Goal: Task Accomplishment & Management: Manage account settings

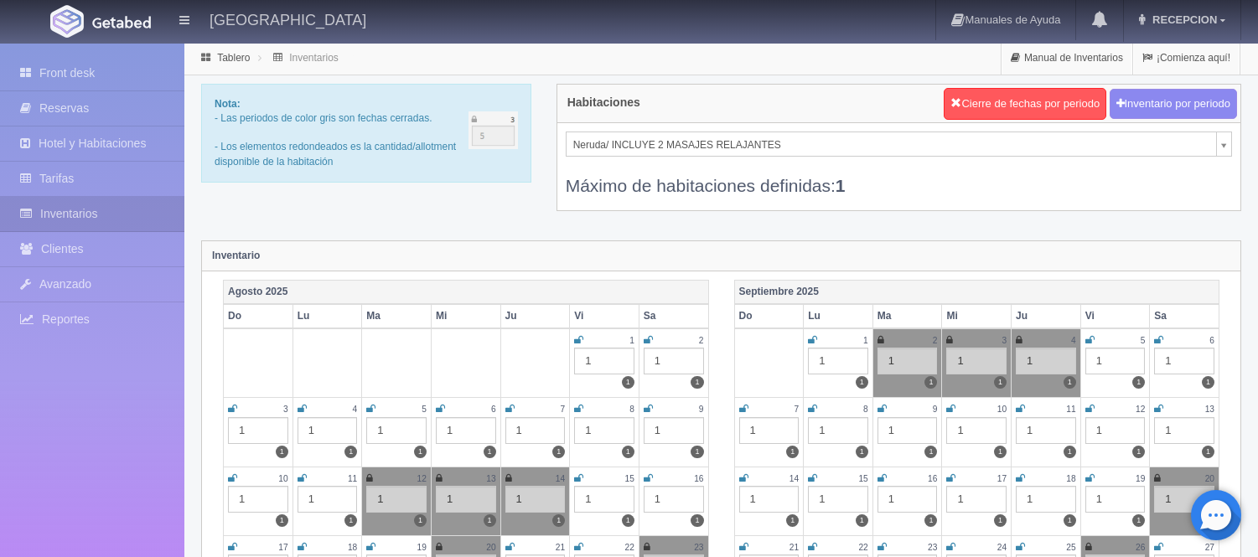
scroll to position [93, 0]
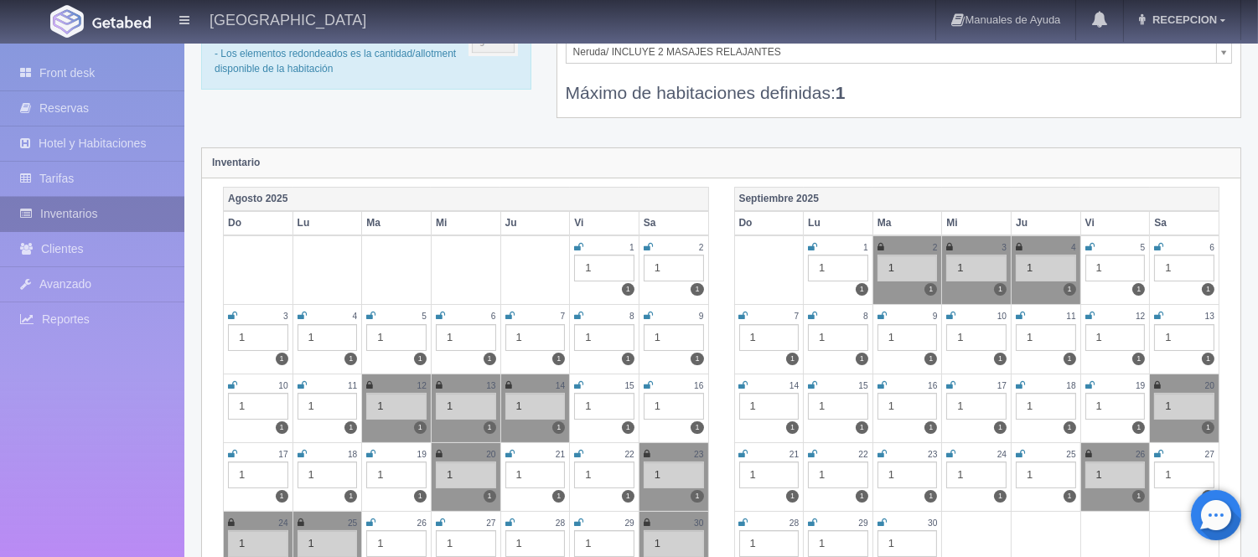
click at [73, 210] on link "Inventarios" at bounding box center [92, 214] width 184 height 34
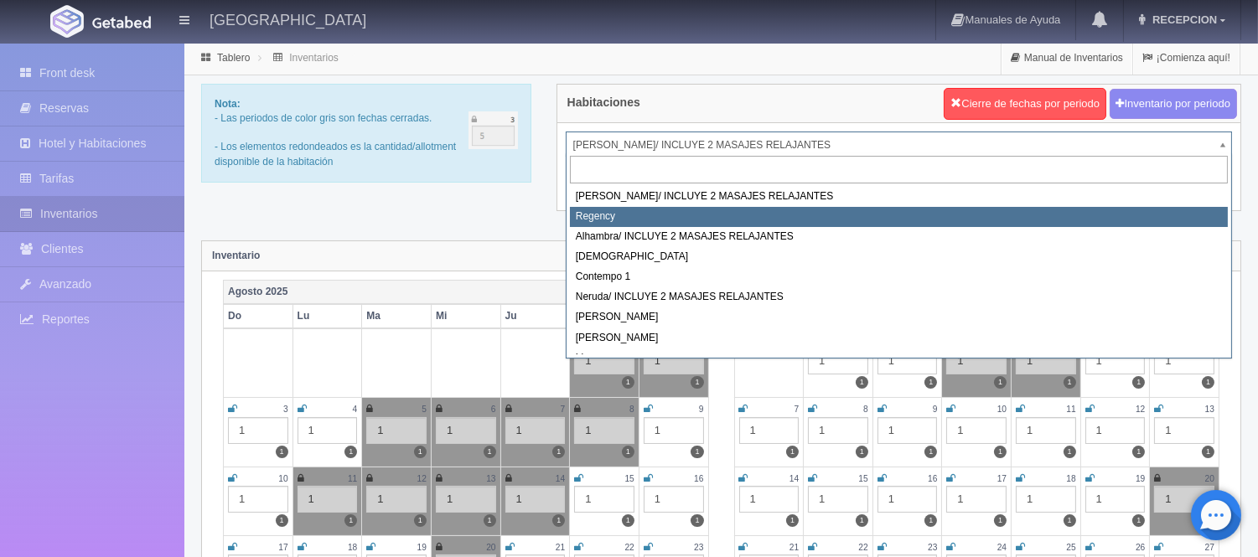
select select "718"
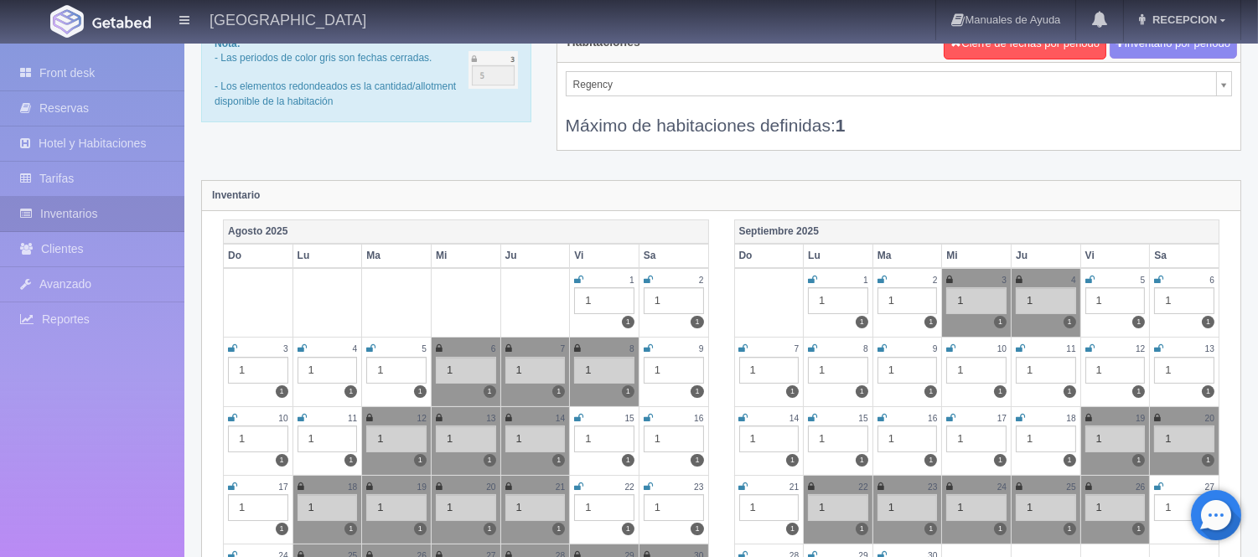
scroll to position [93, 0]
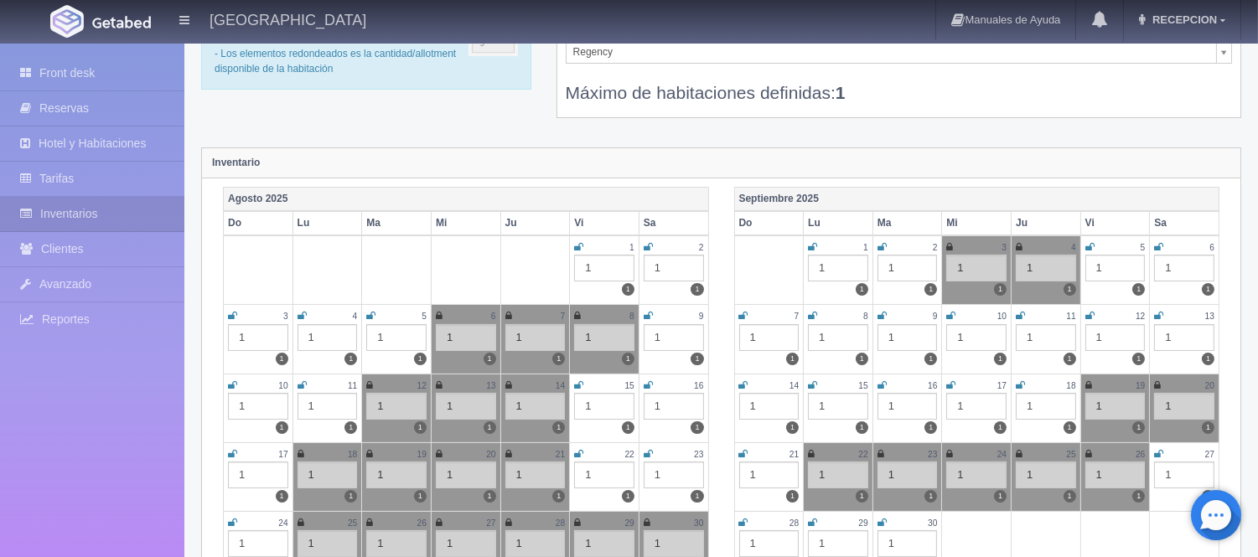
click at [578, 247] on icon at bounding box center [578, 247] width 9 height 10
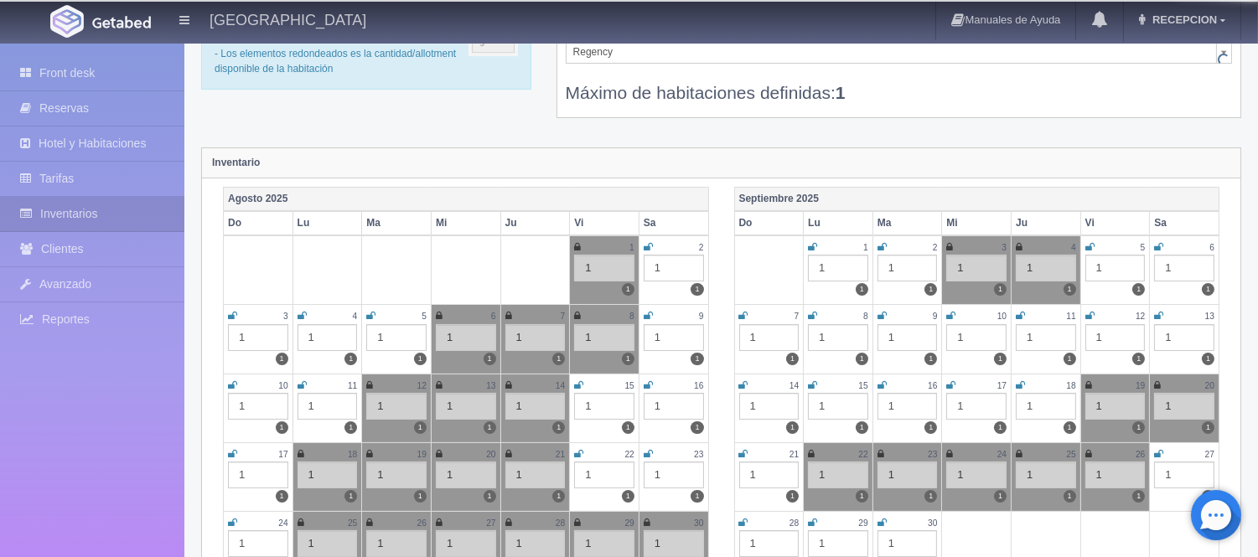
click at [649, 246] on icon at bounding box center [648, 247] width 9 height 10
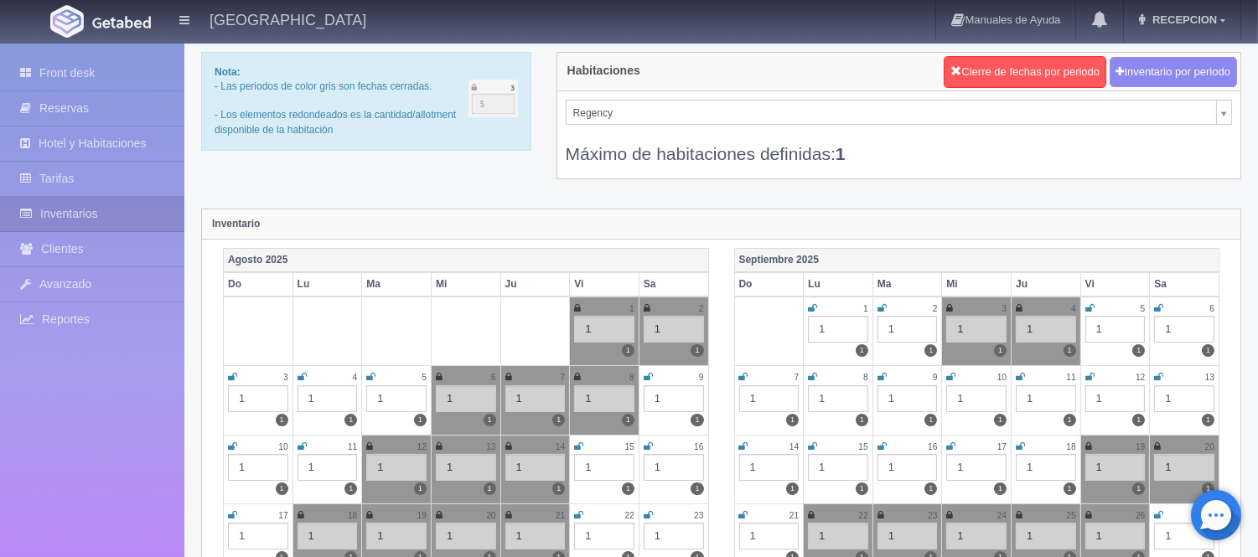
scroll to position [0, 0]
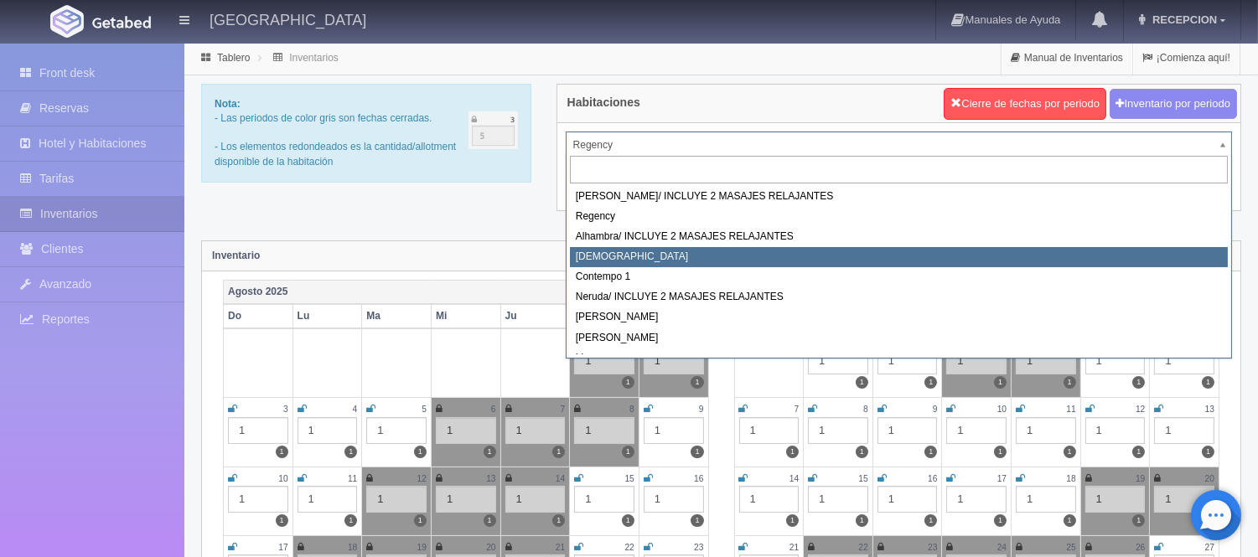
select select "720"
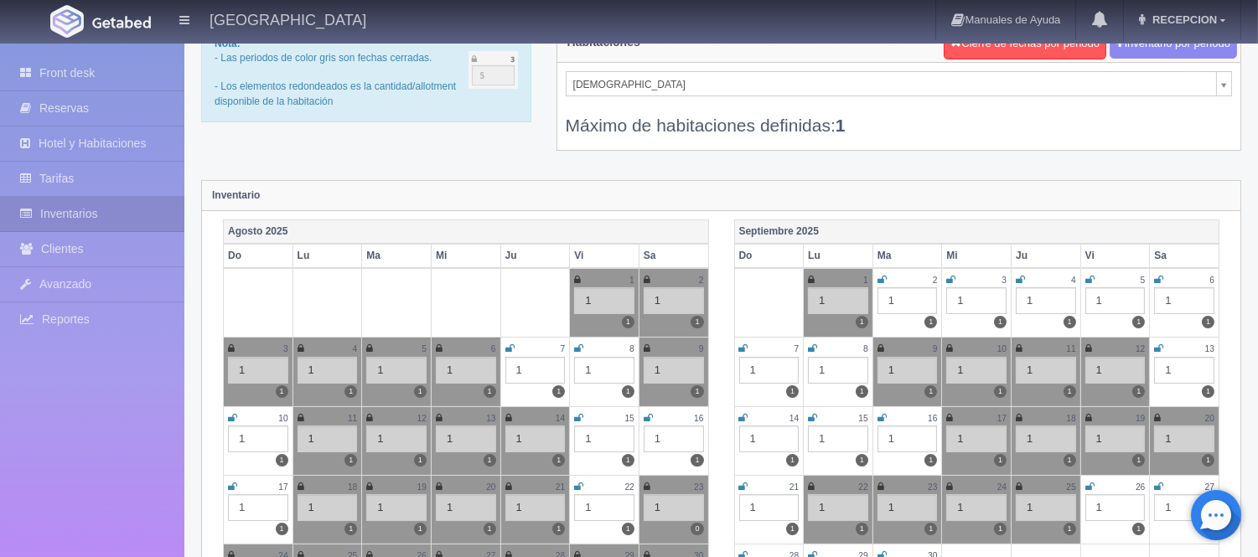
scroll to position [93, 0]
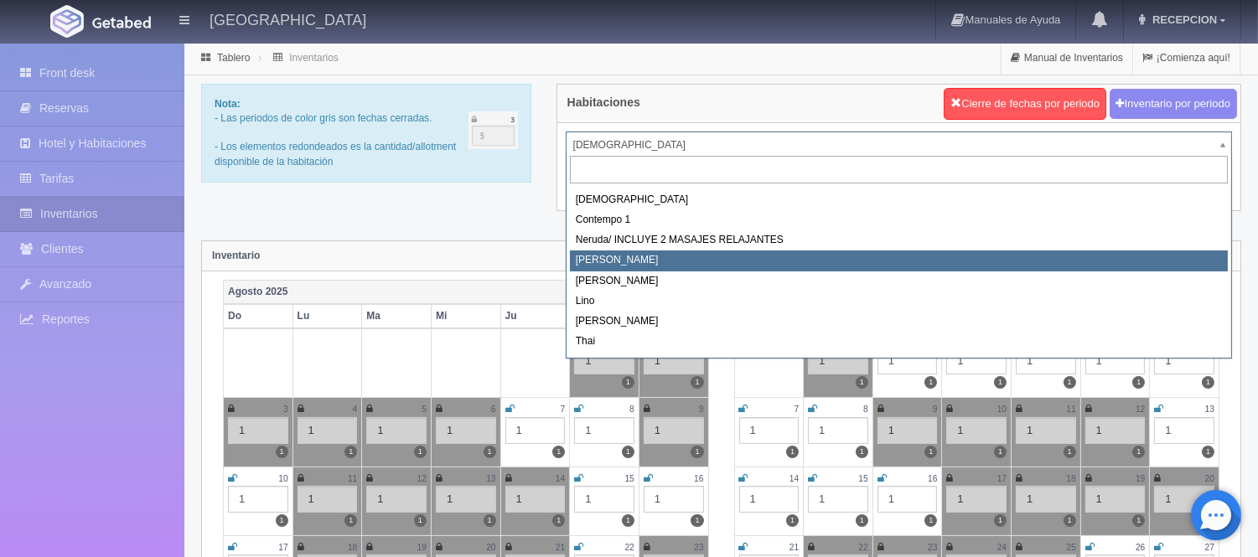
scroll to position [95, 0]
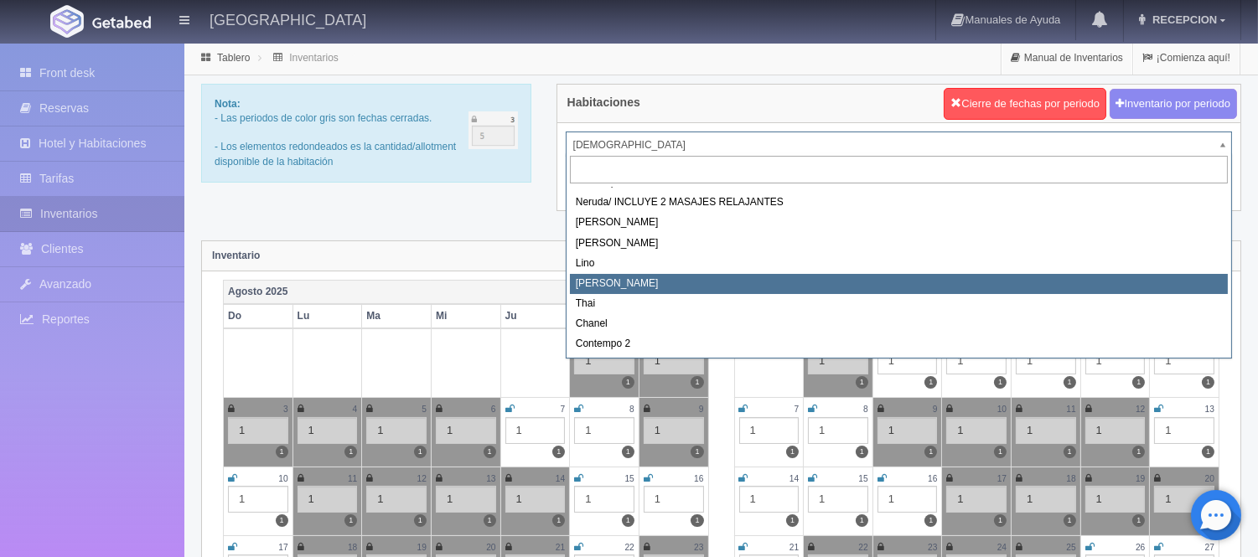
select select "726"
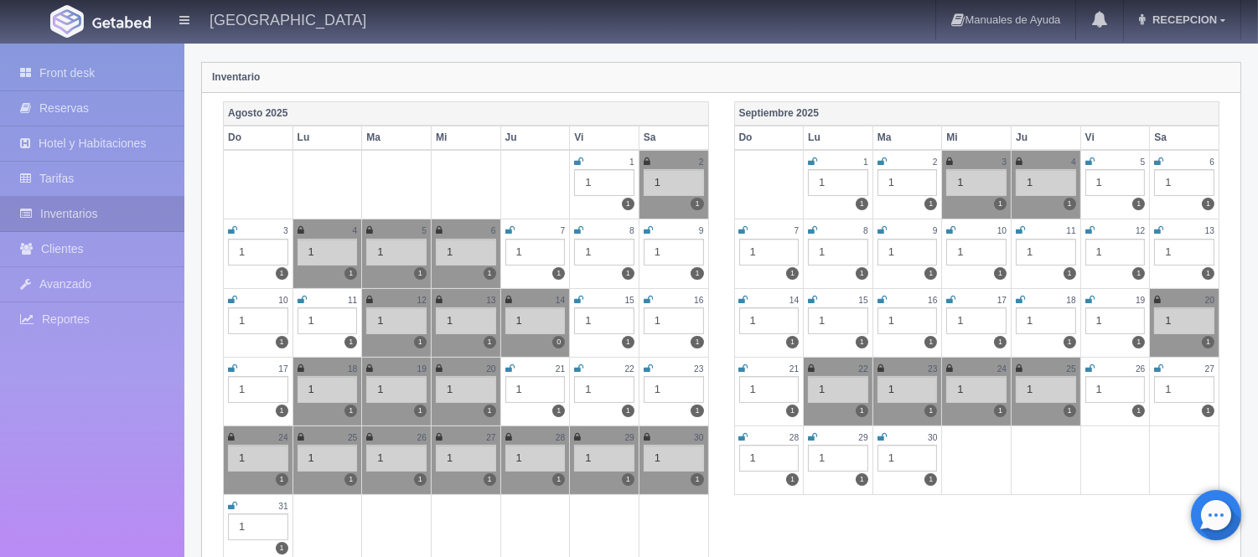
scroll to position [186, 0]
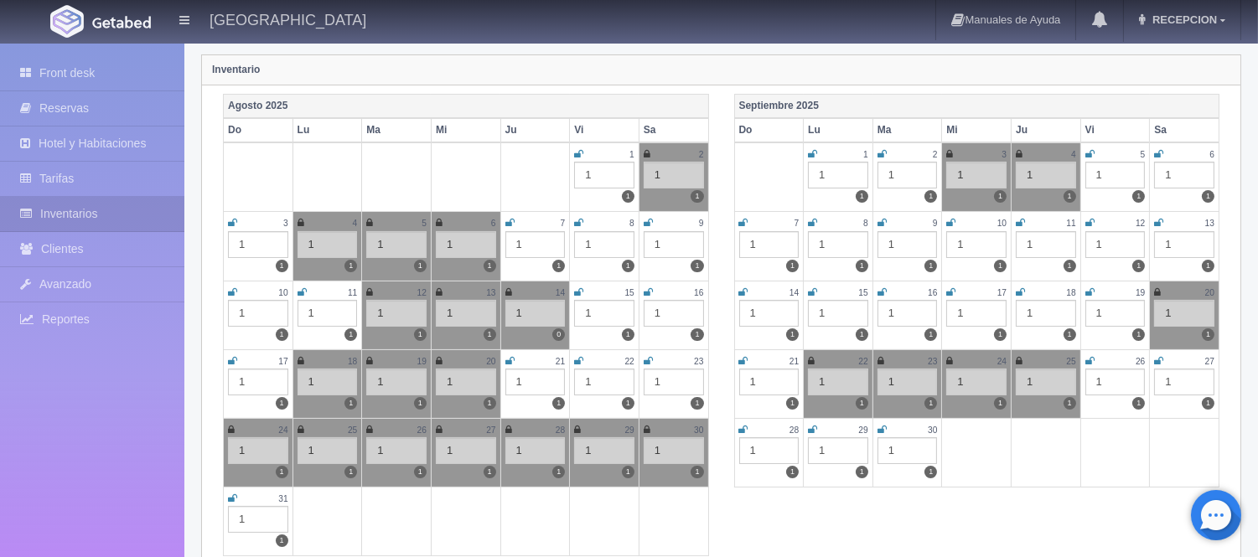
click at [644, 222] on icon at bounding box center [648, 223] width 9 height 10
click at [227, 289] on td "10 1 1" at bounding box center [259, 315] width 70 height 69
click at [232, 290] on icon at bounding box center [232, 292] width 9 height 10
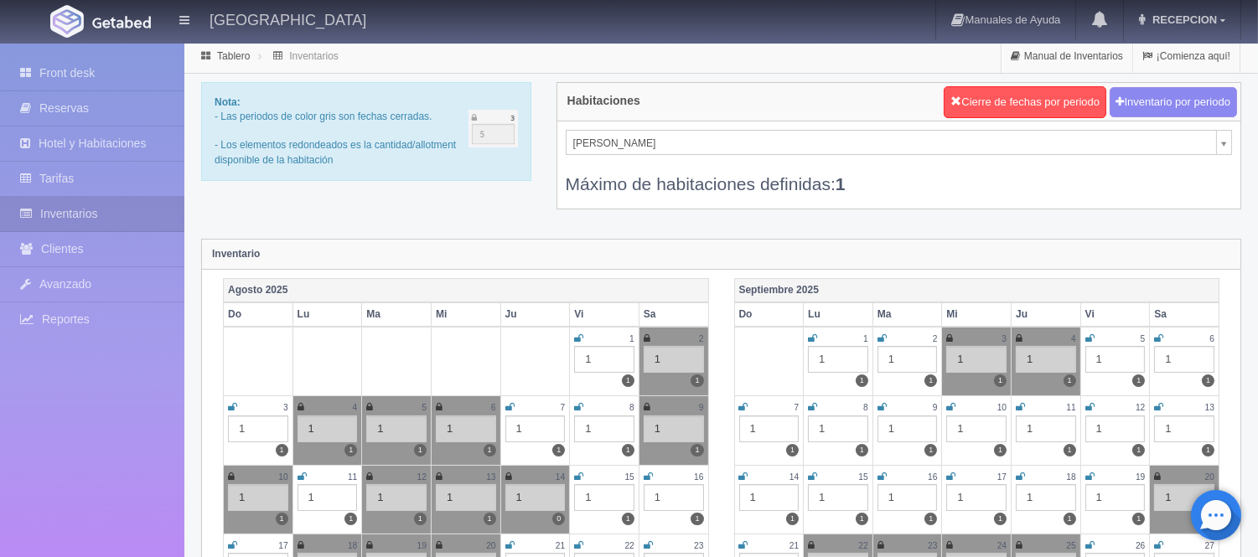
scroll to position [0, 0]
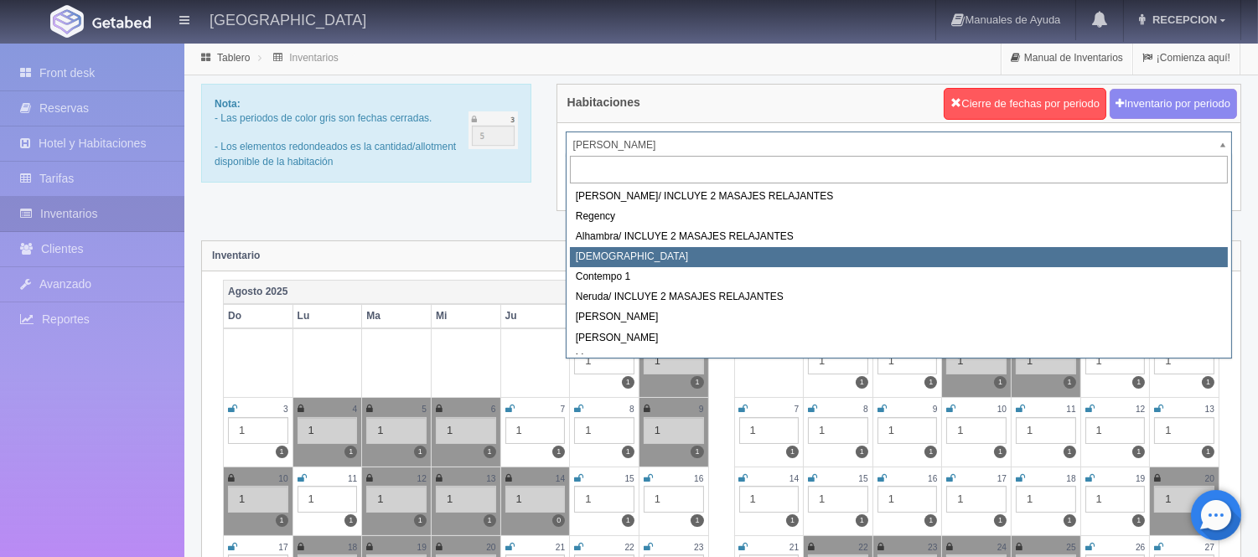
select select "720"
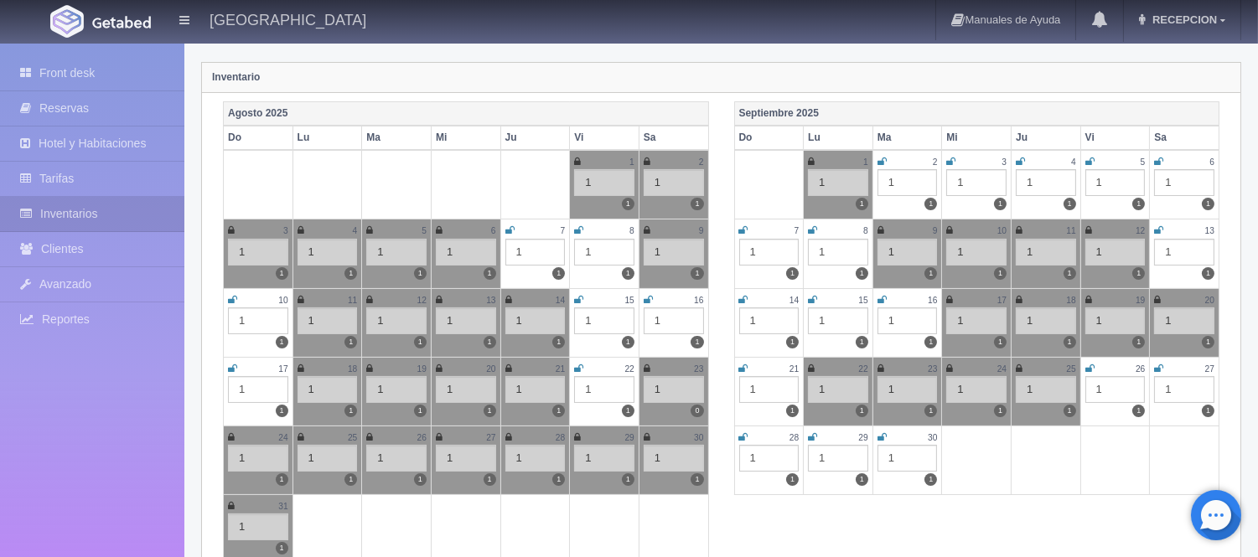
scroll to position [186, 0]
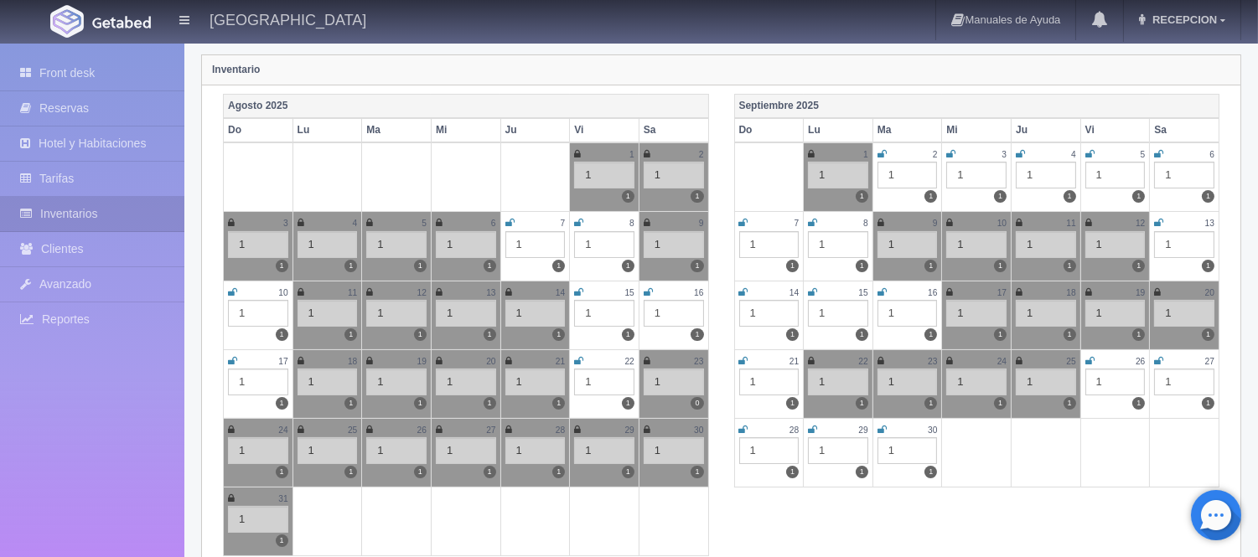
click at [229, 358] on icon at bounding box center [232, 361] width 9 height 10
click at [227, 357] on td "17 1 1" at bounding box center [259, 383] width 70 height 69
click at [231, 359] on icon at bounding box center [231, 361] width 7 height 10
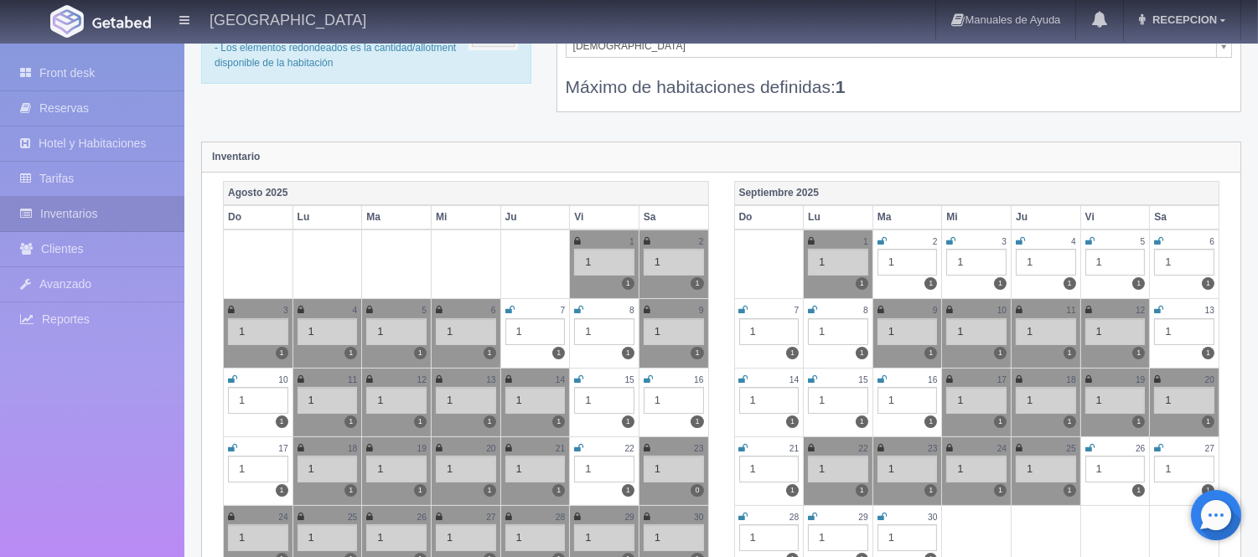
scroll to position [0, 0]
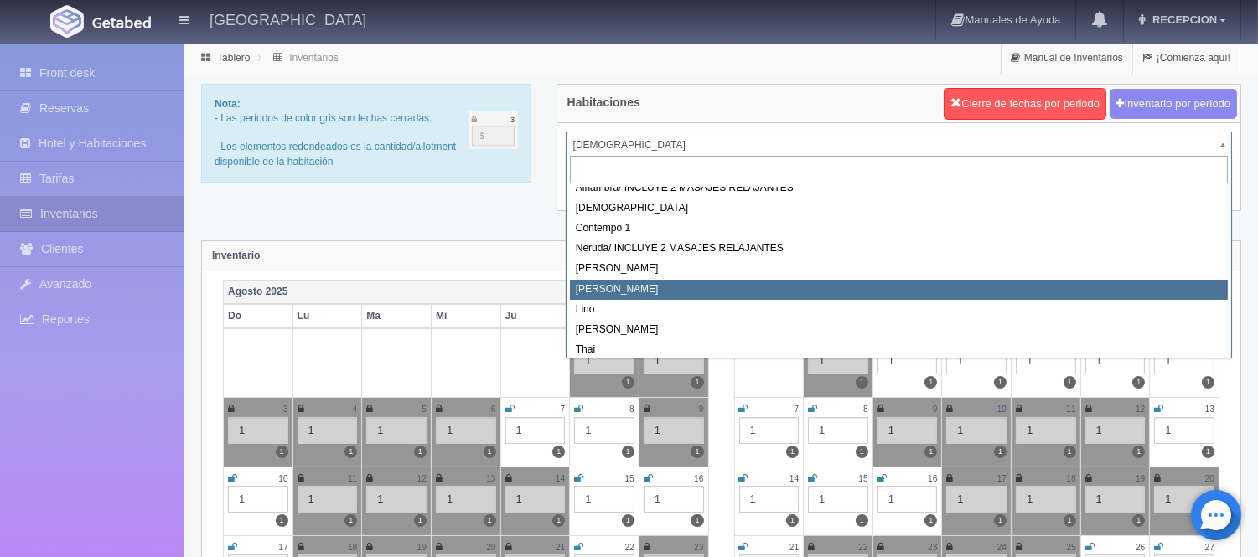
scroll to position [95, 0]
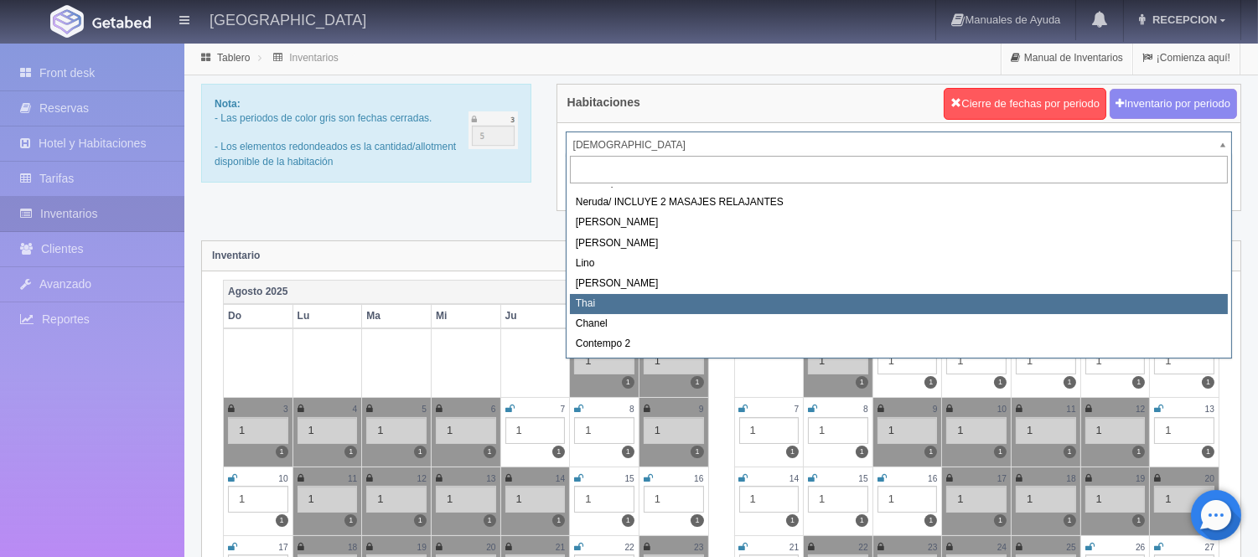
select select "727"
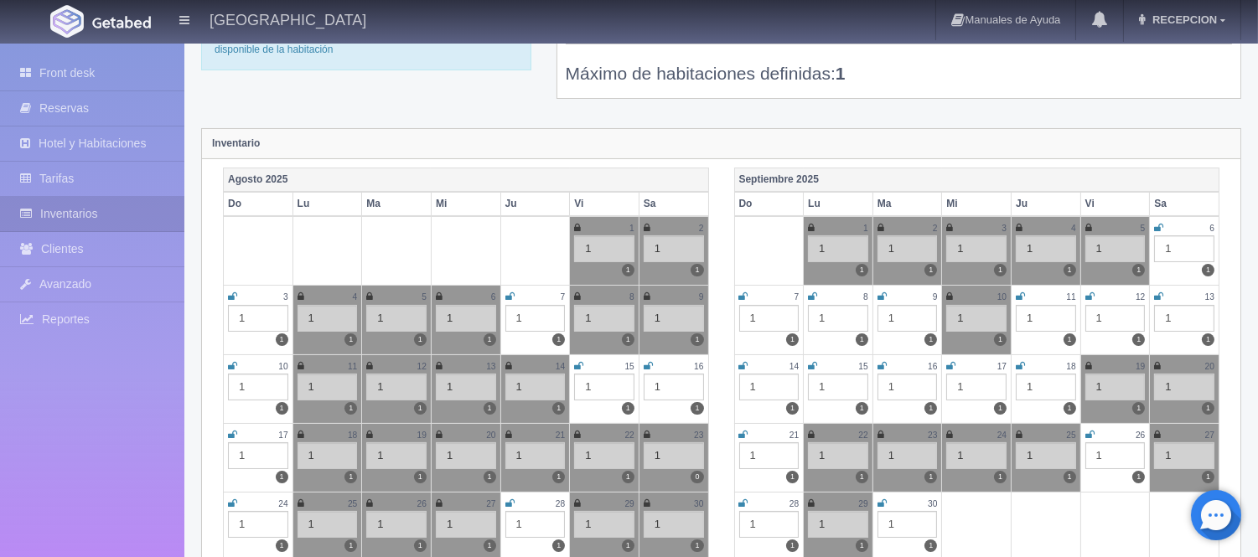
scroll to position [279, 0]
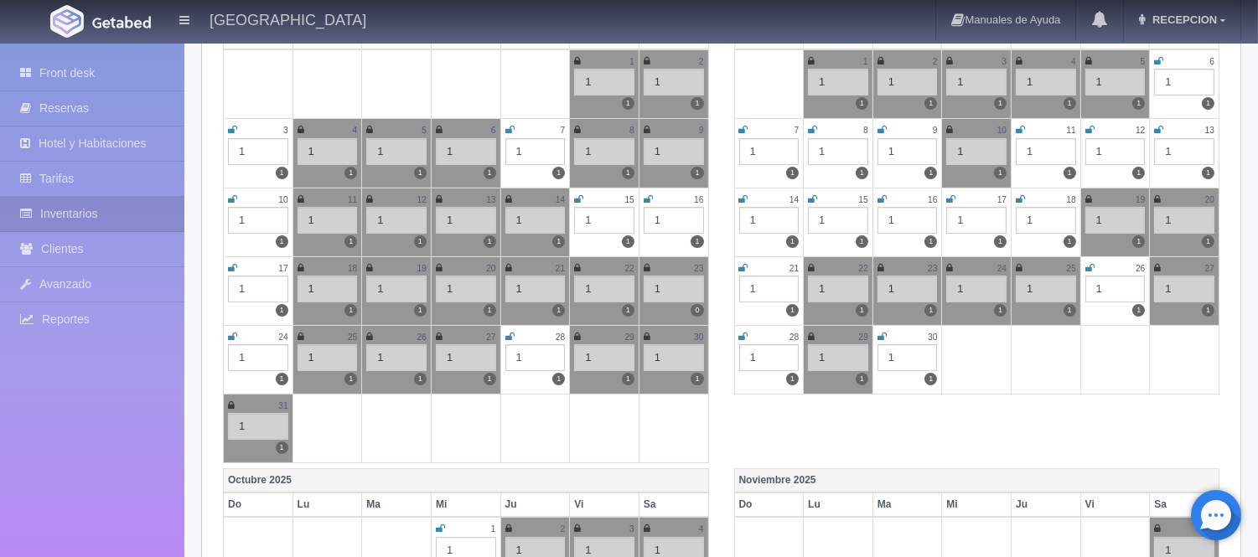
click at [233, 265] on icon at bounding box center [232, 268] width 9 height 10
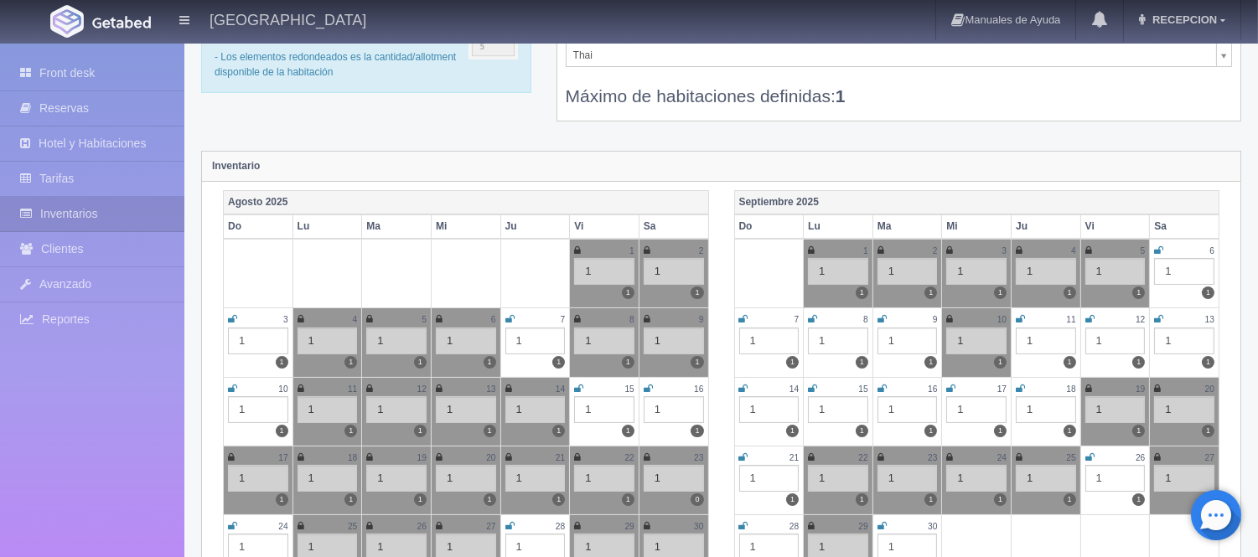
scroll to position [0, 0]
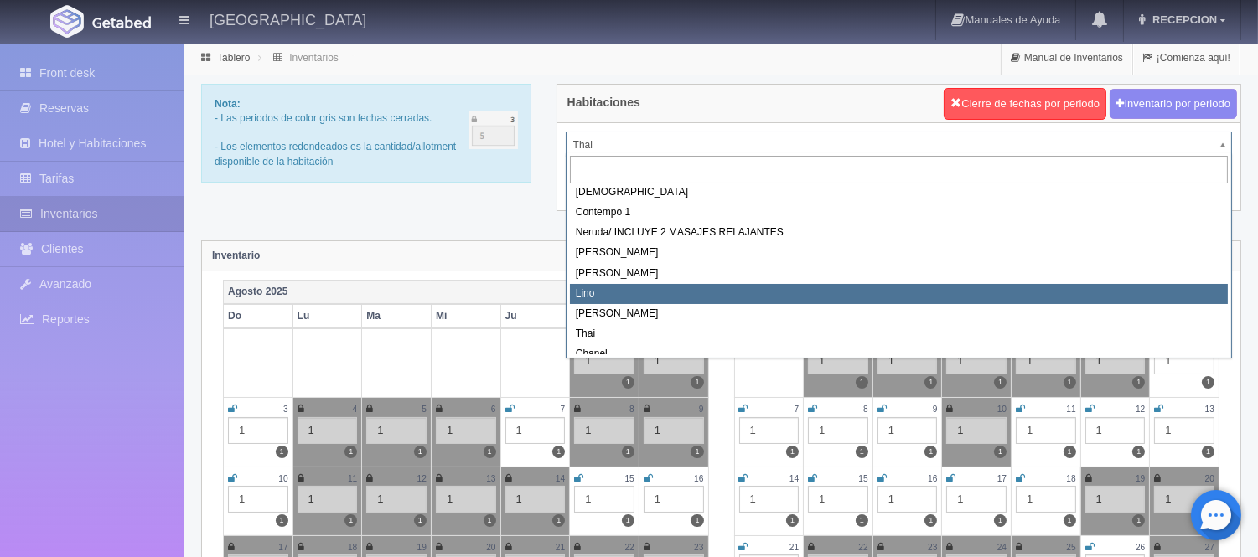
scroll to position [95, 0]
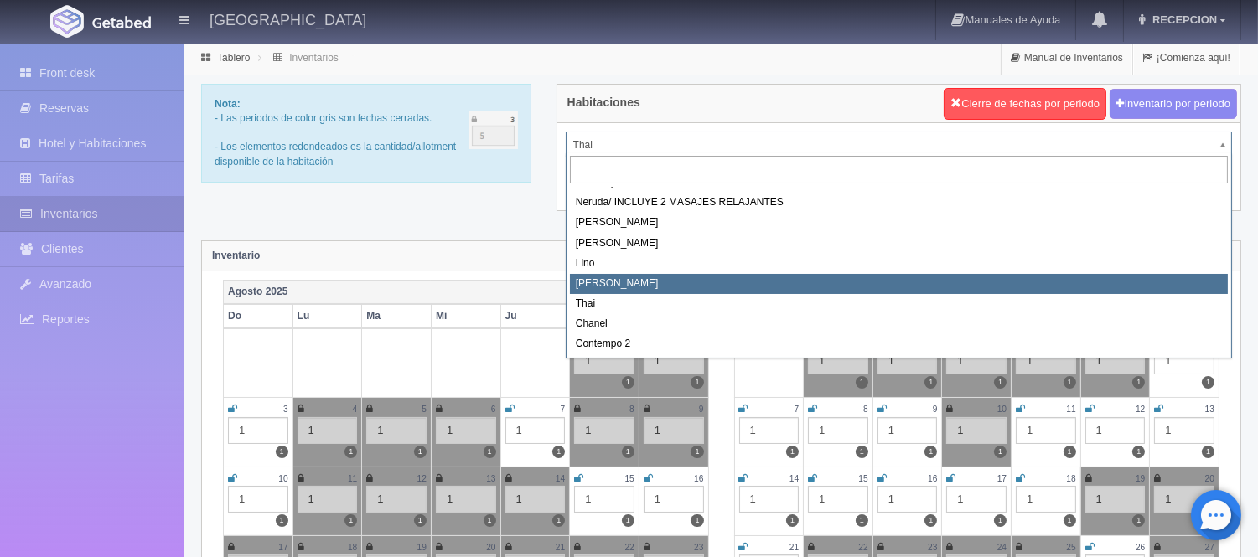
select select "726"
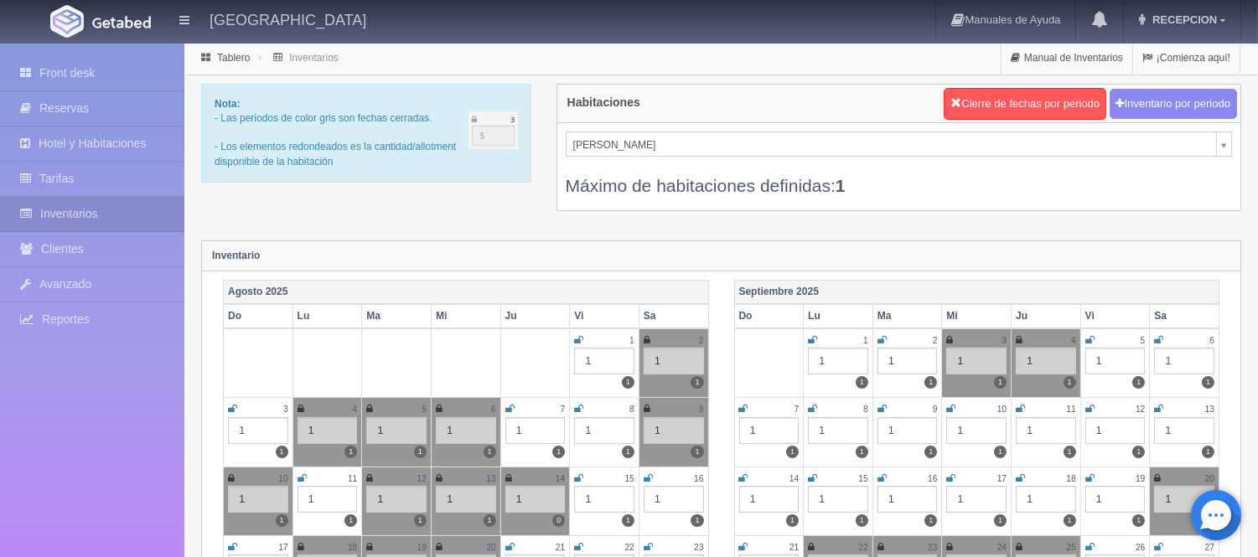
scroll to position [28, 0]
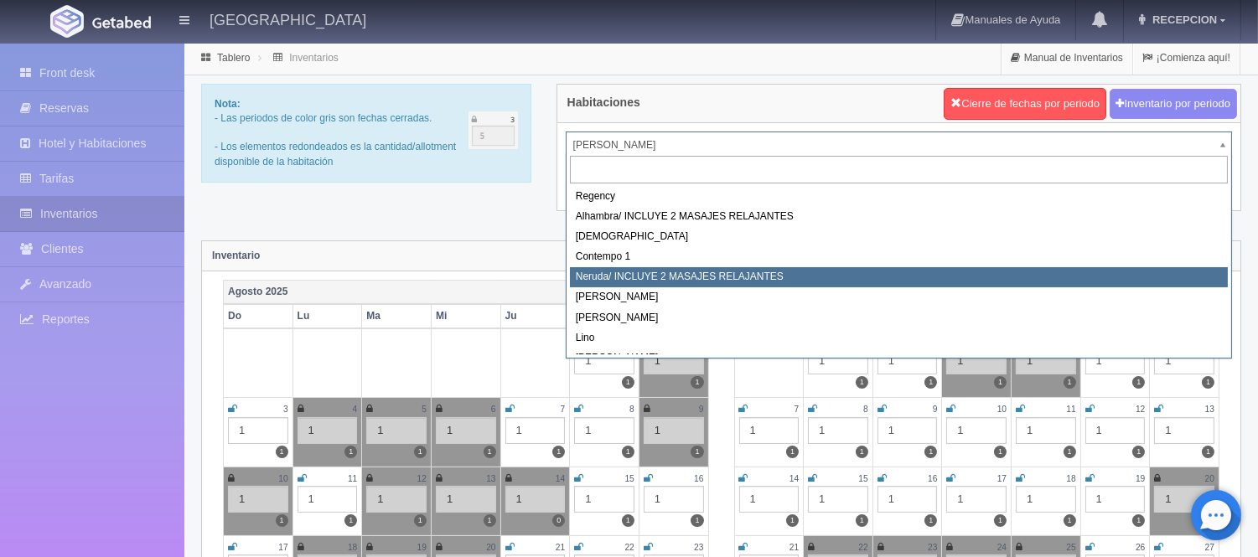
scroll to position [0, 0]
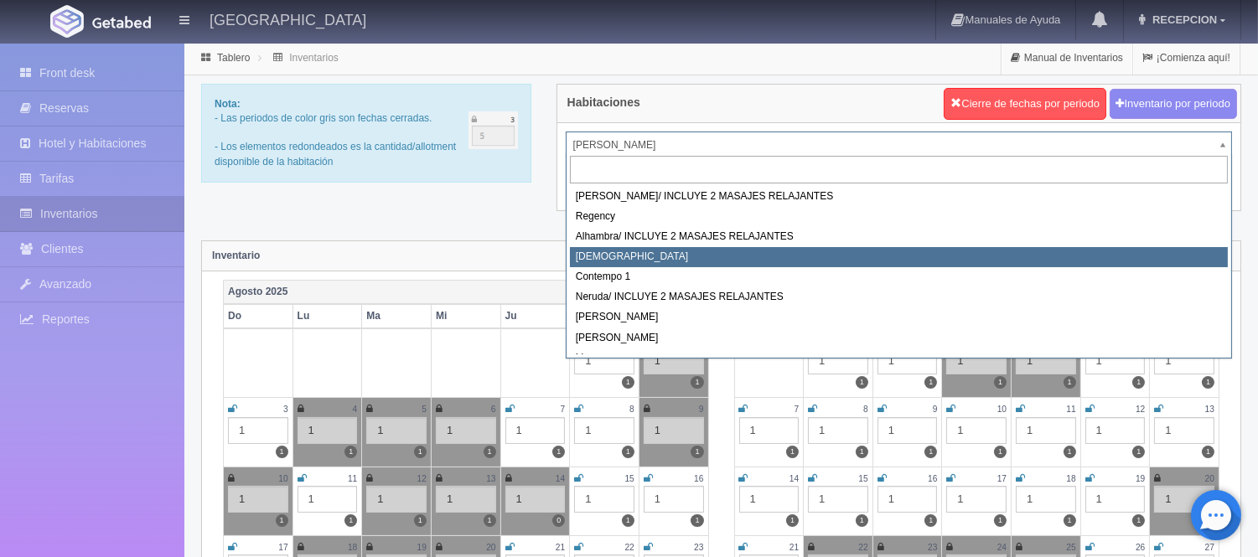
select select "720"
